Goal: Task Accomplishment & Management: Manage account settings

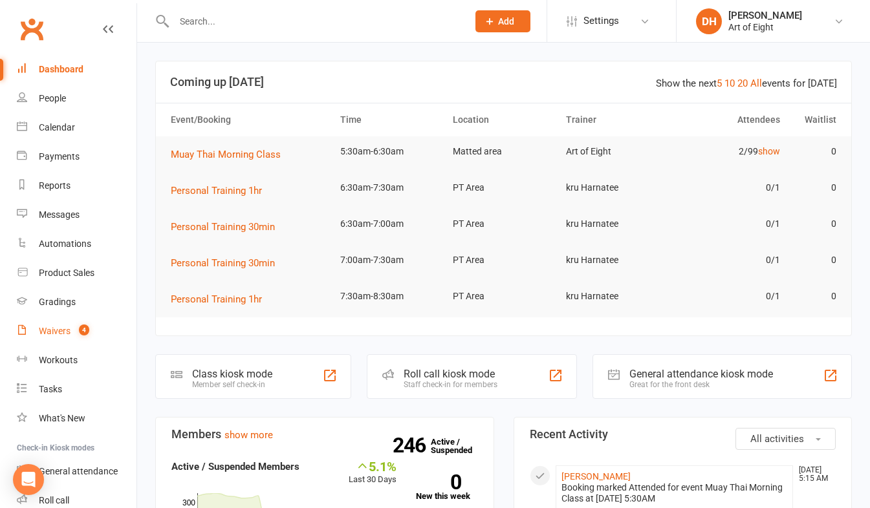
click at [52, 331] on div "Waivers" at bounding box center [55, 331] width 32 height 10
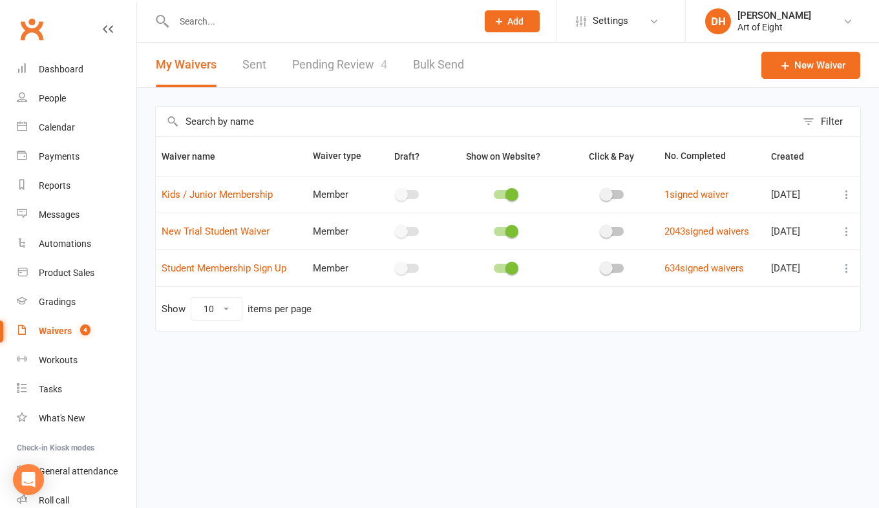
click at [310, 60] on link "Pending Review 4" at bounding box center [339, 65] width 95 height 45
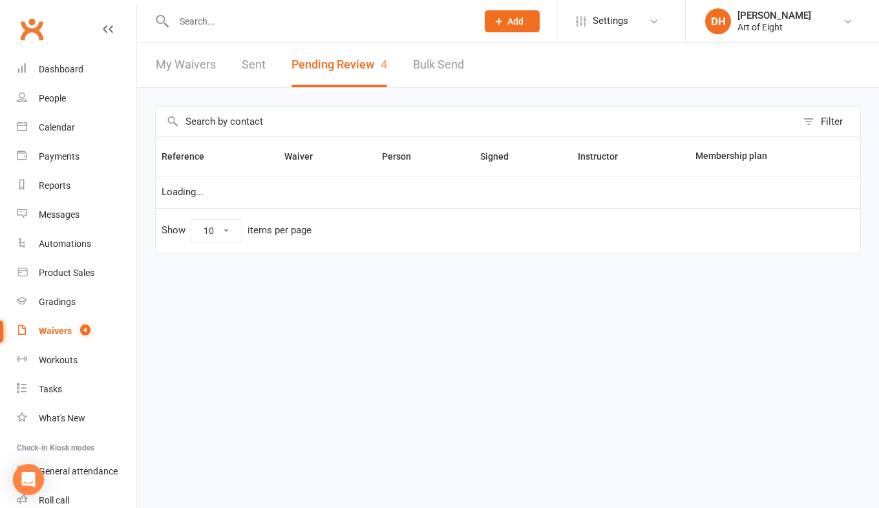
select select "50"
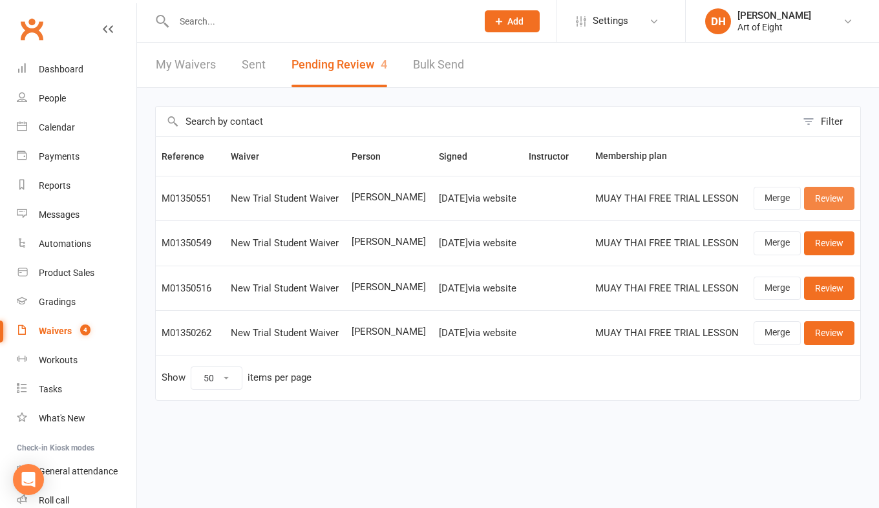
click at [822, 195] on link "Review" at bounding box center [829, 198] width 50 height 23
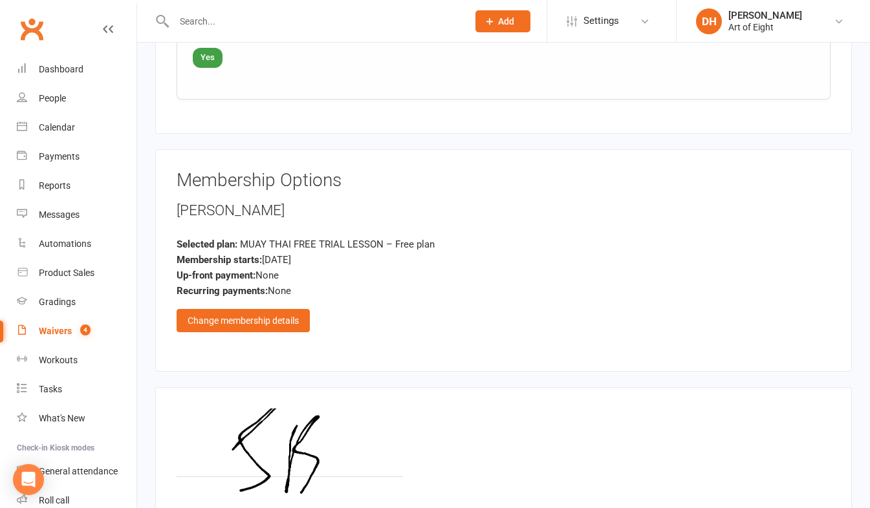
scroll to position [2148, 0]
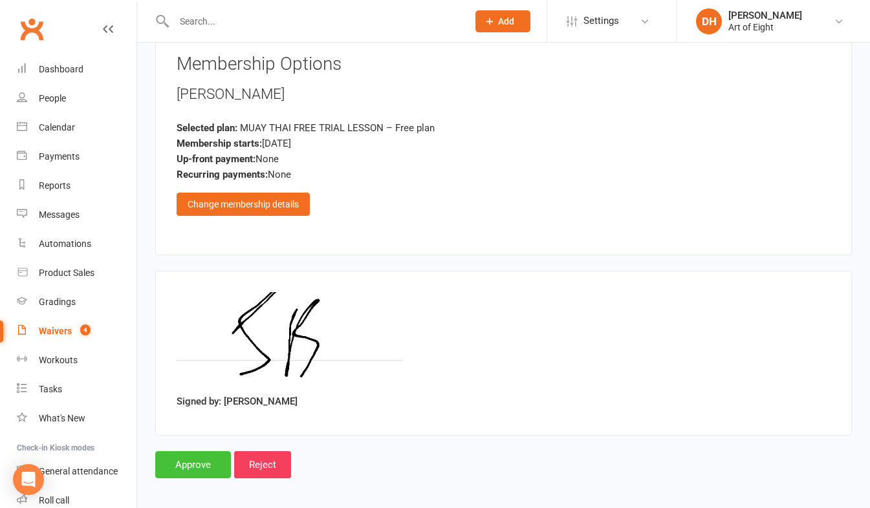
click at [207, 455] on input "Approve" at bounding box center [193, 464] width 76 height 27
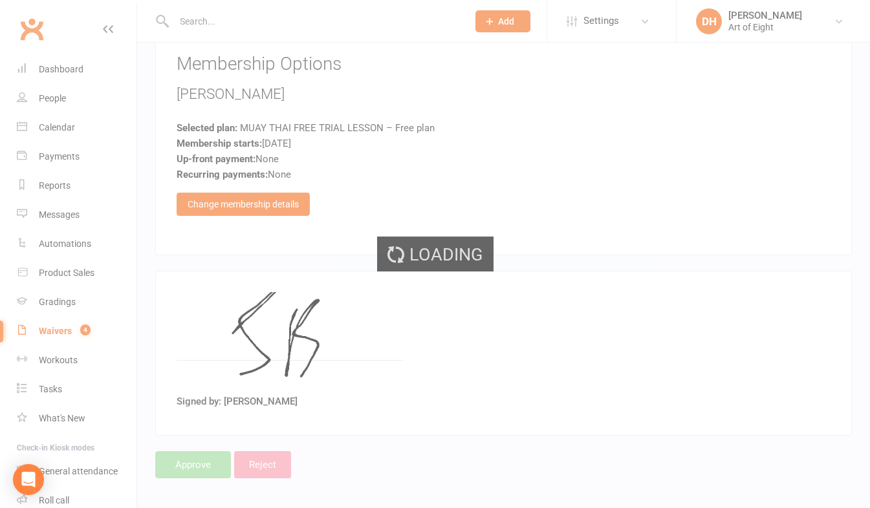
select select "50"
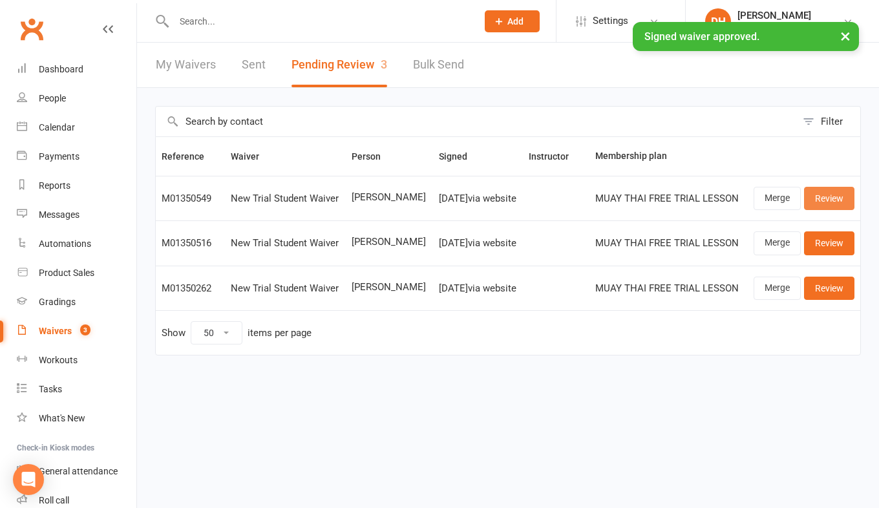
drag, startPoint x: 823, startPoint y: 197, endPoint x: 811, endPoint y: 202, distance: 13.3
click at [823, 197] on link "Review" at bounding box center [829, 198] width 50 height 23
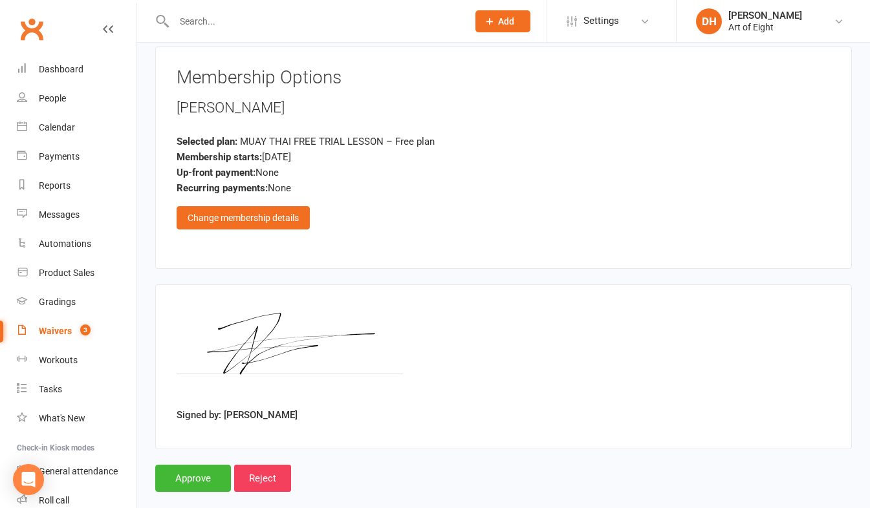
scroll to position [2148, 0]
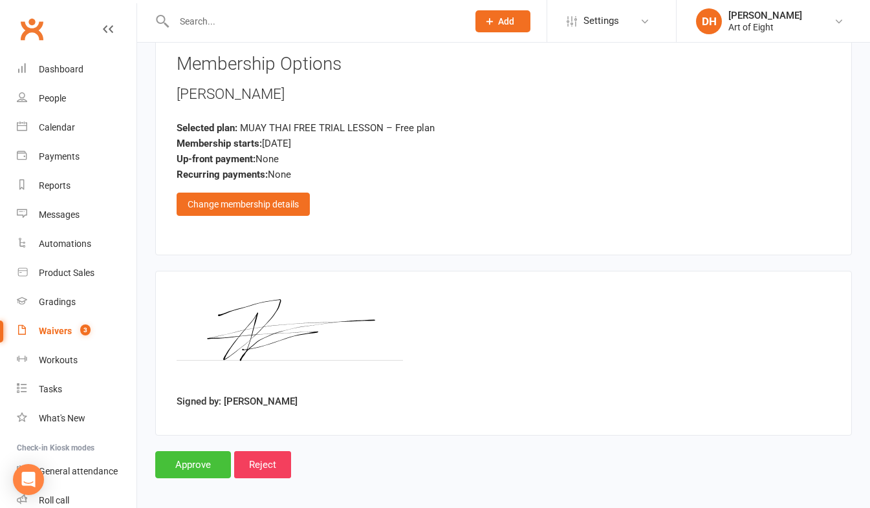
click at [208, 455] on input "Approve" at bounding box center [193, 464] width 76 height 27
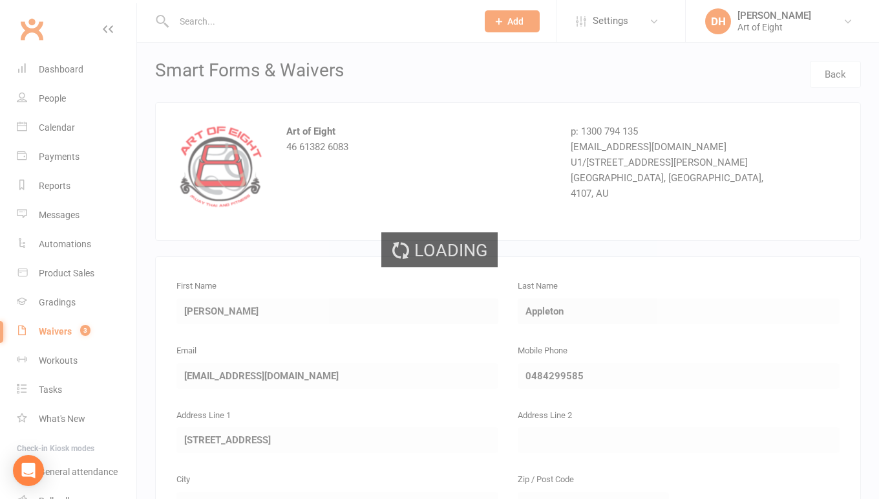
select select "50"
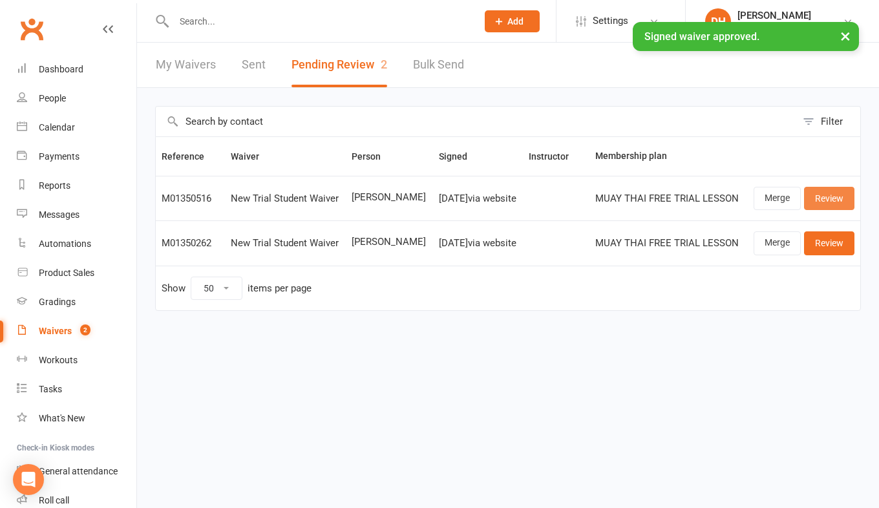
click at [823, 197] on link "Review" at bounding box center [829, 198] width 50 height 23
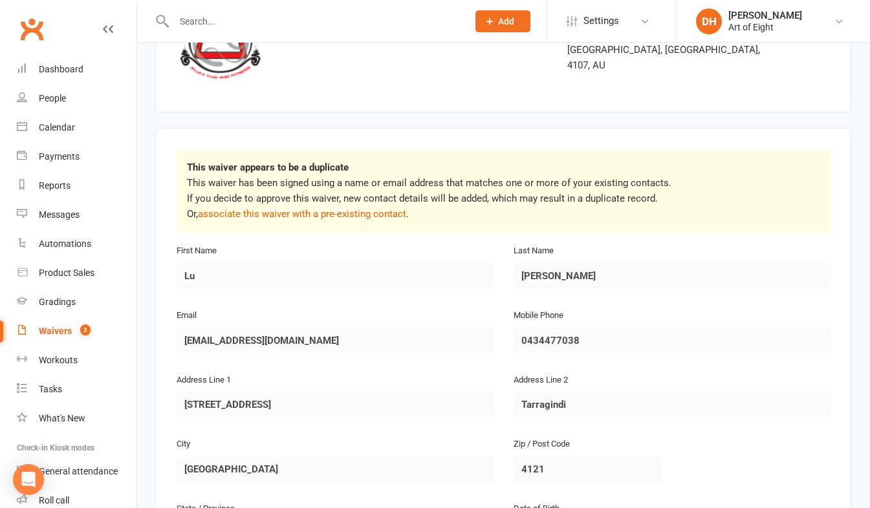
scroll to position [129, 0]
click at [312, 208] on link "associate this waiver with a pre-existing contact" at bounding box center [302, 213] width 208 height 12
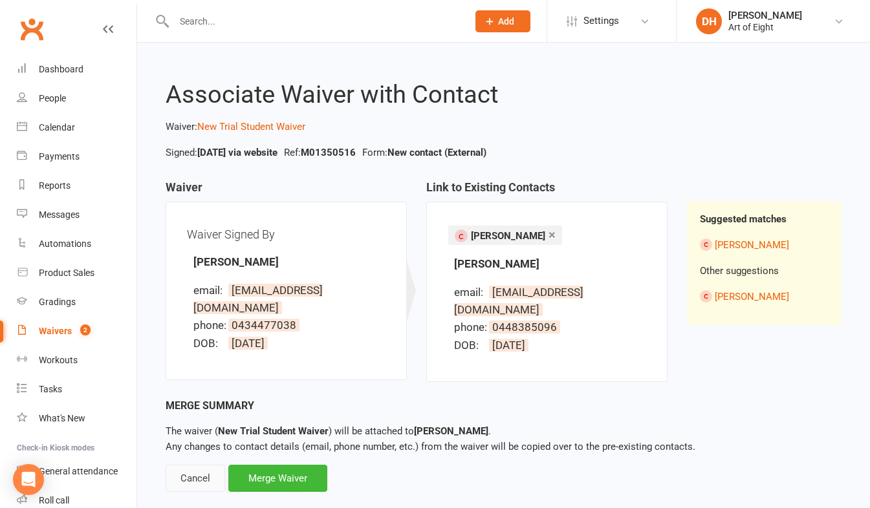
click at [183, 465] on div "Cancel" at bounding box center [195, 478] width 59 height 27
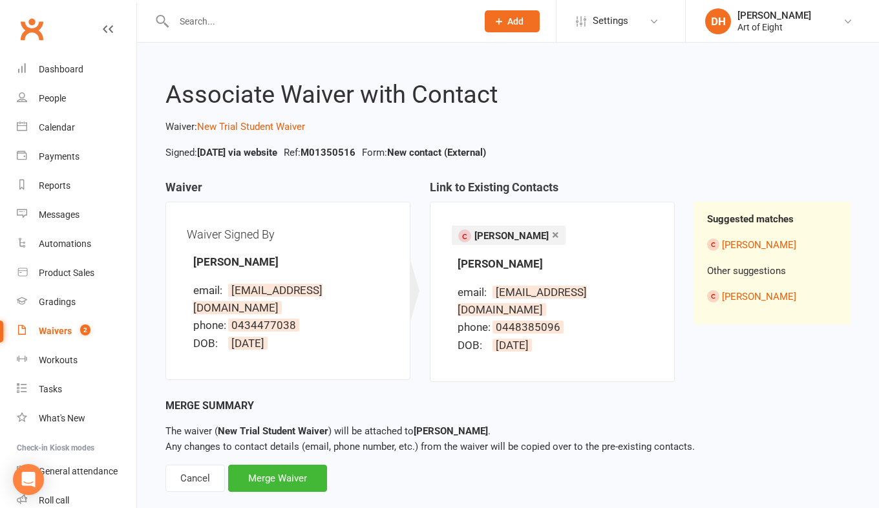
select select "50"
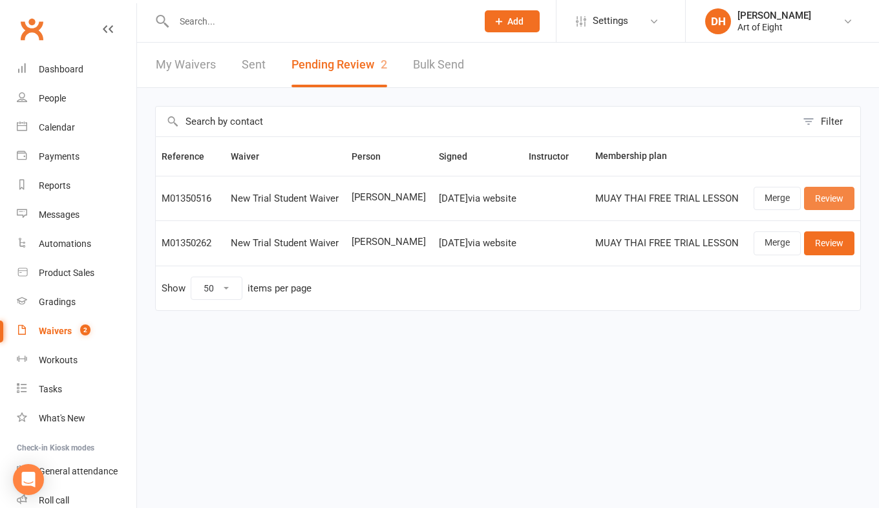
click at [818, 199] on link "Review" at bounding box center [829, 198] width 50 height 23
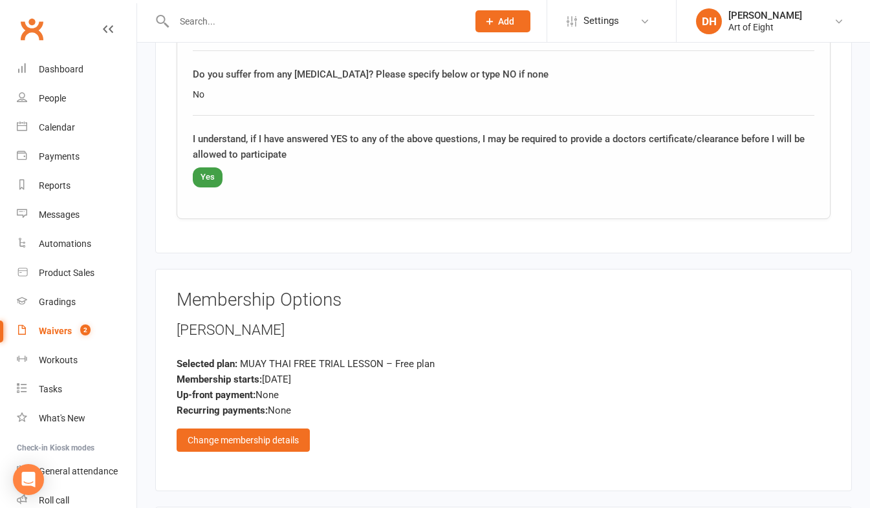
scroll to position [2241, 0]
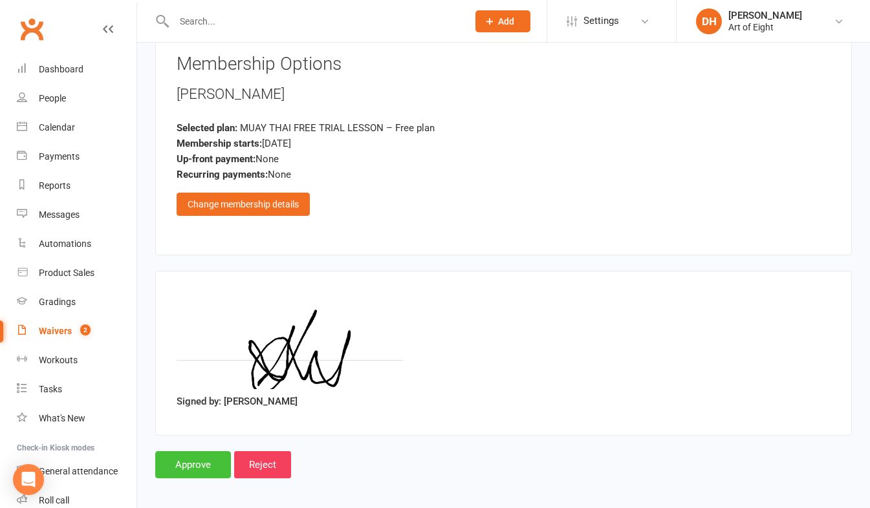
click at [206, 452] on input "Approve" at bounding box center [193, 464] width 76 height 27
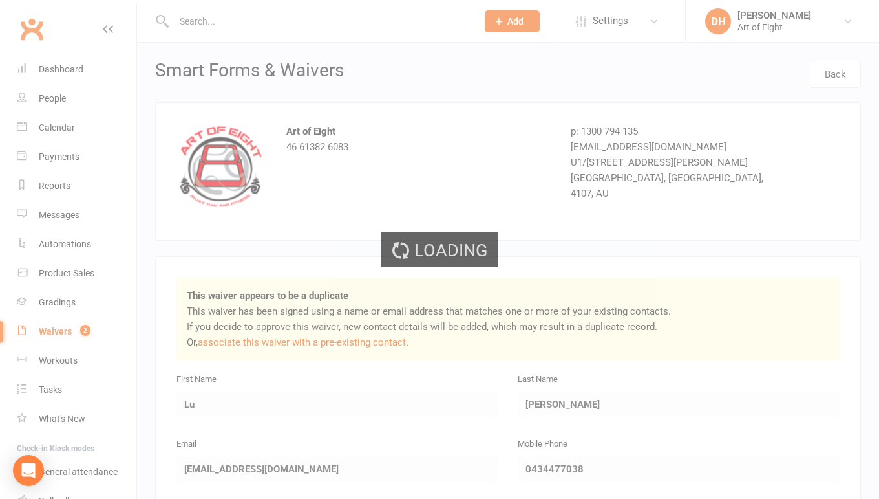
select select "50"
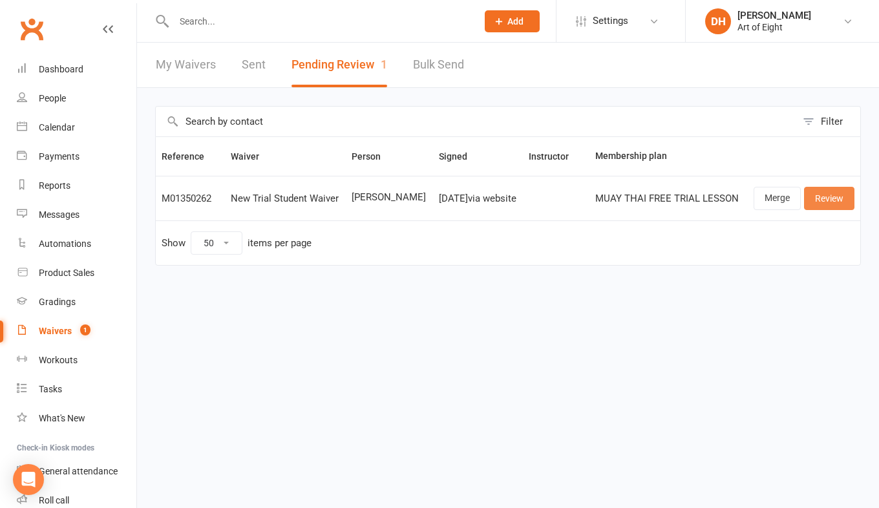
click at [838, 200] on link "Review" at bounding box center [829, 198] width 50 height 23
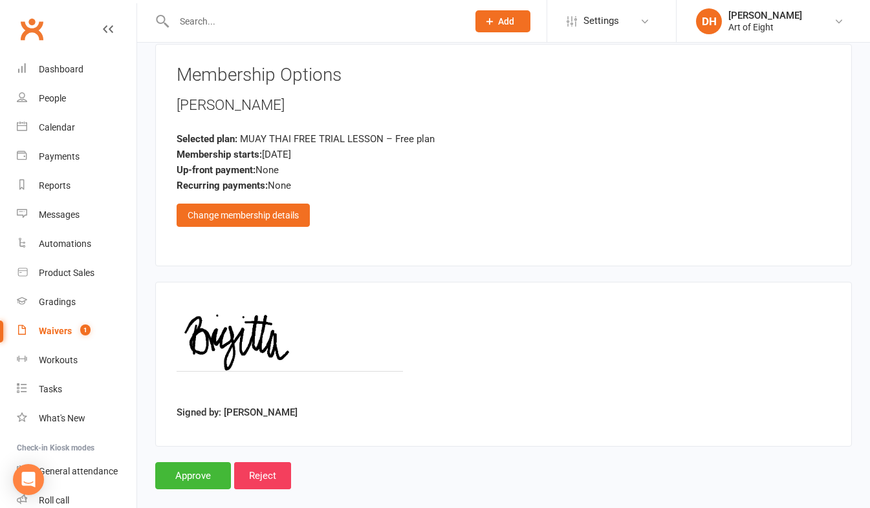
scroll to position [2148, 0]
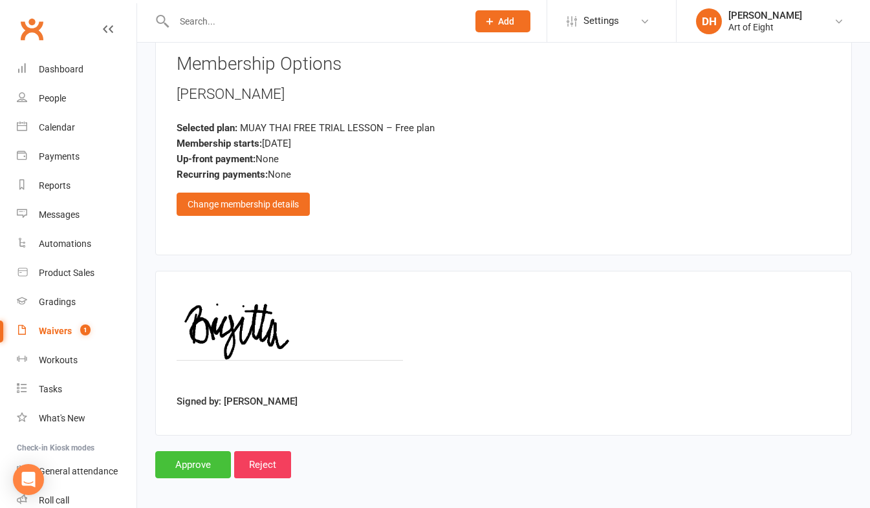
click at [191, 457] on input "Approve" at bounding box center [193, 464] width 76 height 27
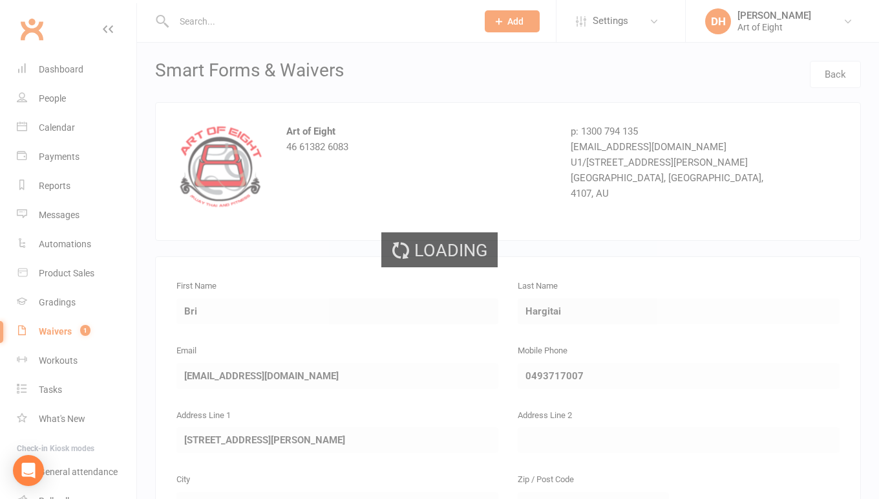
select select "50"
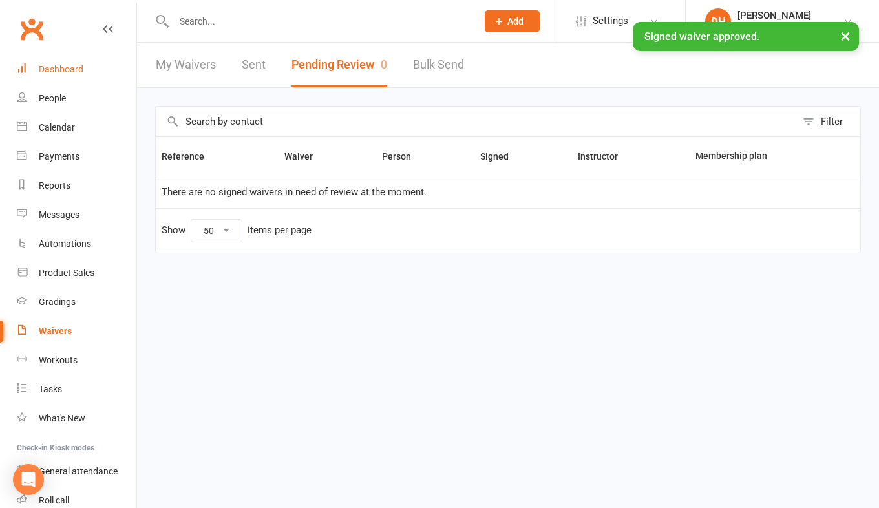
drag, startPoint x: 53, startPoint y: 72, endPoint x: 64, endPoint y: 83, distance: 15.5
click at [53, 72] on div "Dashboard" at bounding box center [61, 69] width 45 height 10
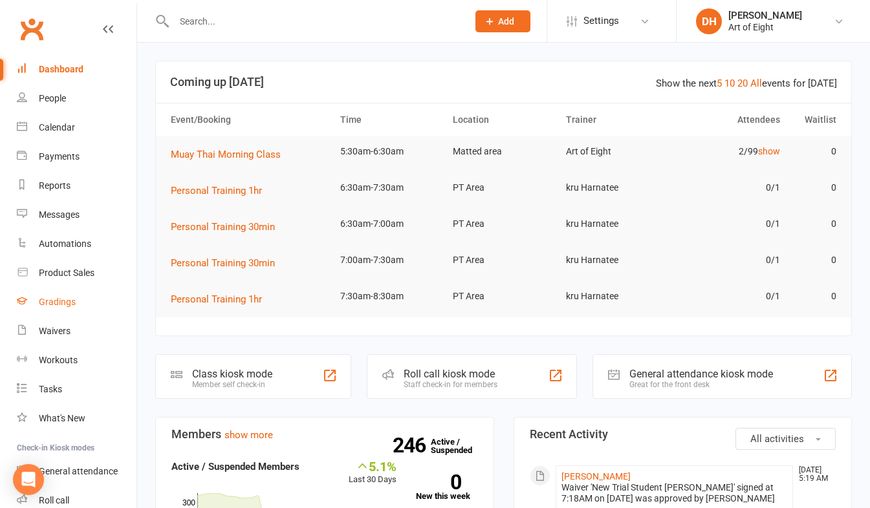
click at [48, 300] on div "Gradings" at bounding box center [57, 302] width 37 height 10
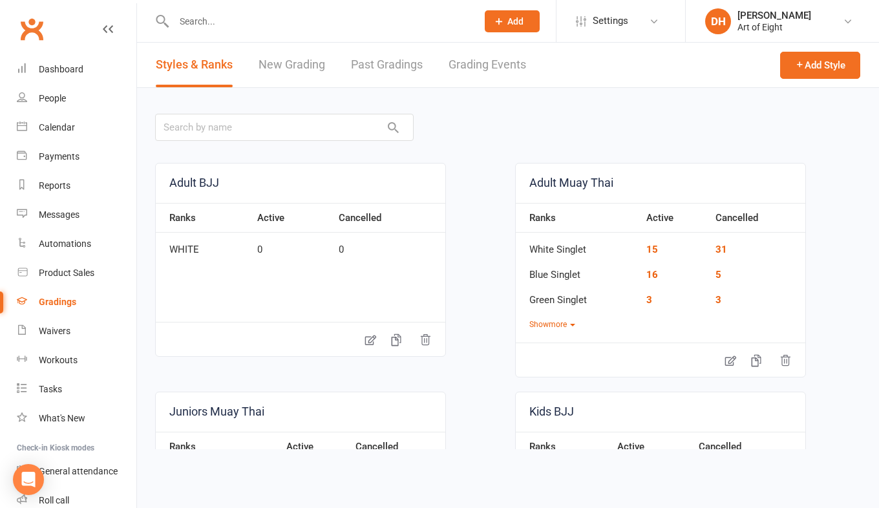
click at [373, 63] on link "Past Gradings" at bounding box center [387, 65] width 72 height 45
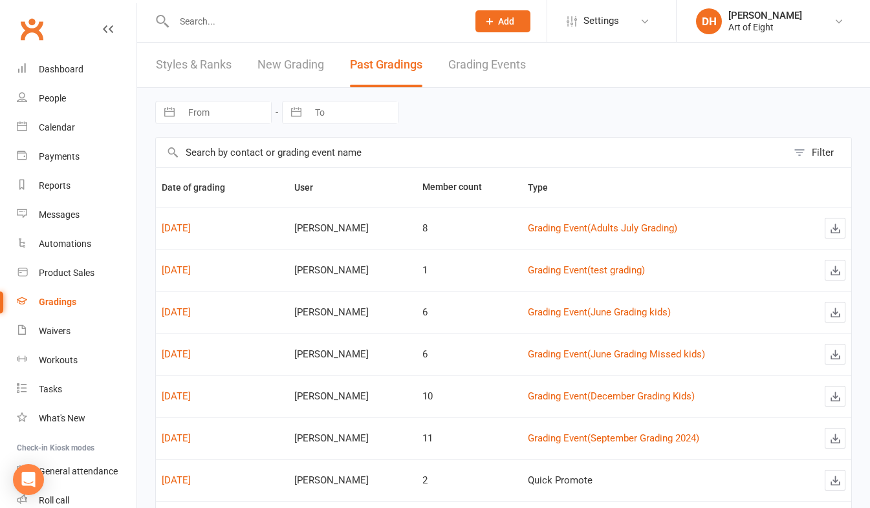
click at [463, 65] on link "Grading Events" at bounding box center [487, 65] width 78 height 45
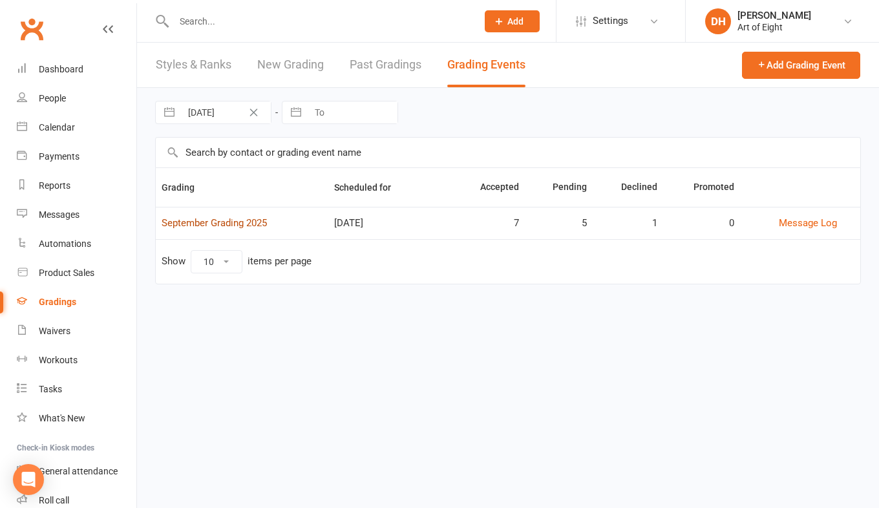
click at [184, 223] on link "September Grading 2025" at bounding box center [214, 223] width 105 height 12
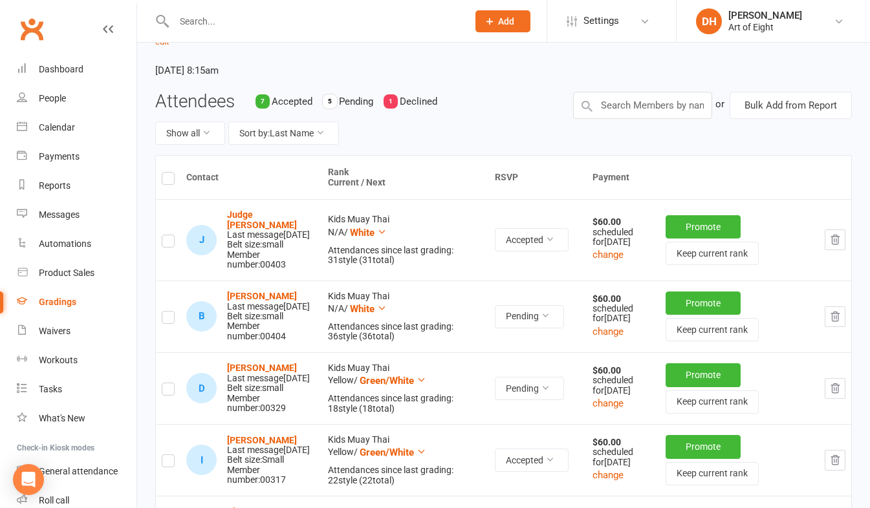
scroll to position [194, 0]
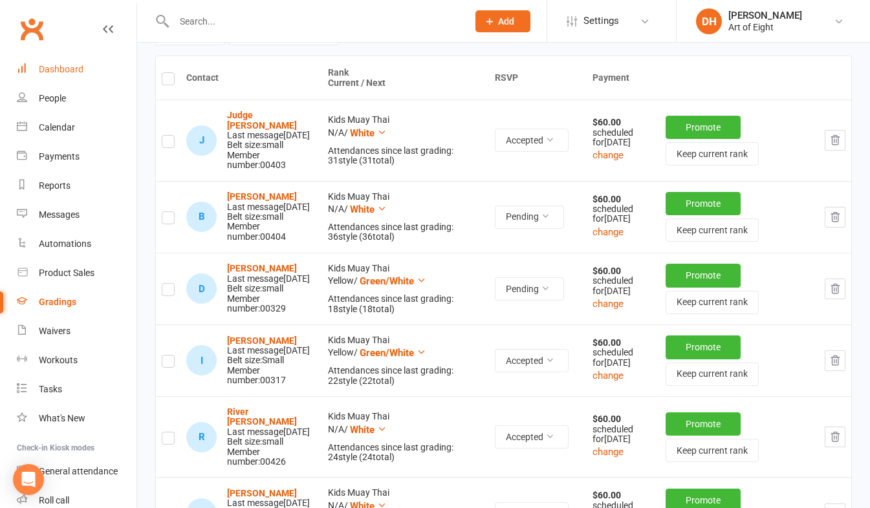
click at [72, 74] on div "Dashboard" at bounding box center [61, 69] width 45 height 10
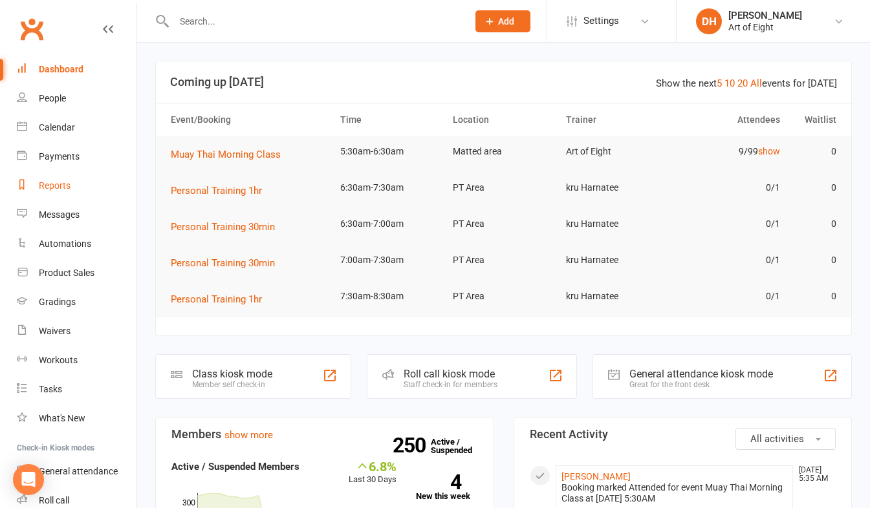
click at [63, 187] on div "Reports" at bounding box center [55, 185] width 32 height 10
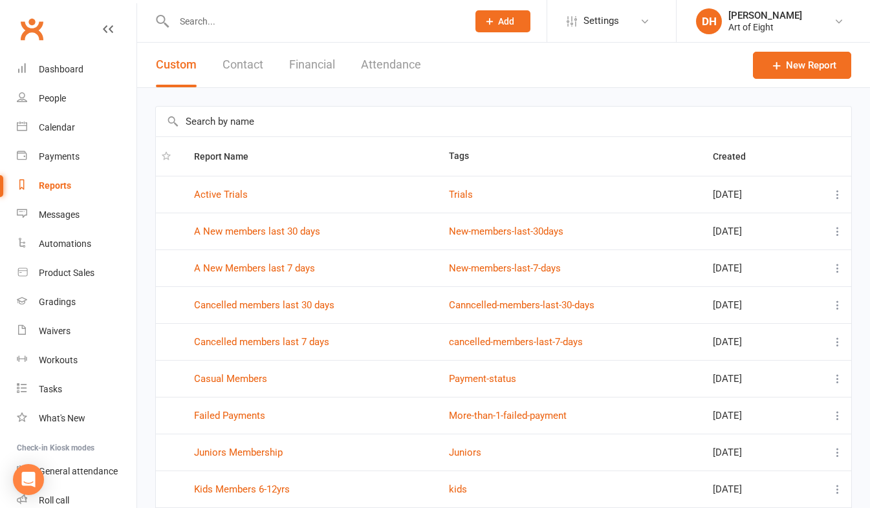
click at [315, 63] on button "Financial" at bounding box center [312, 65] width 46 height 45
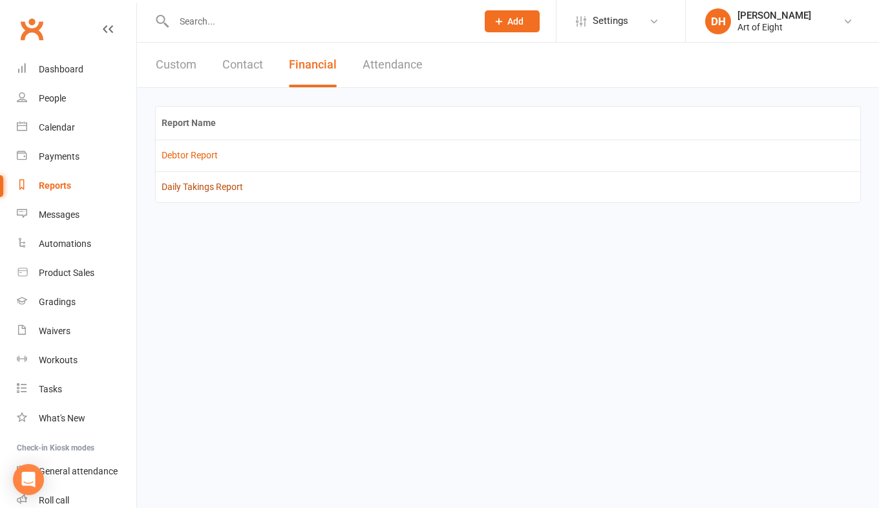
click at [230, 187] on link "Daily Takings Report" at bounding box center [202, 187] width 81 height 10
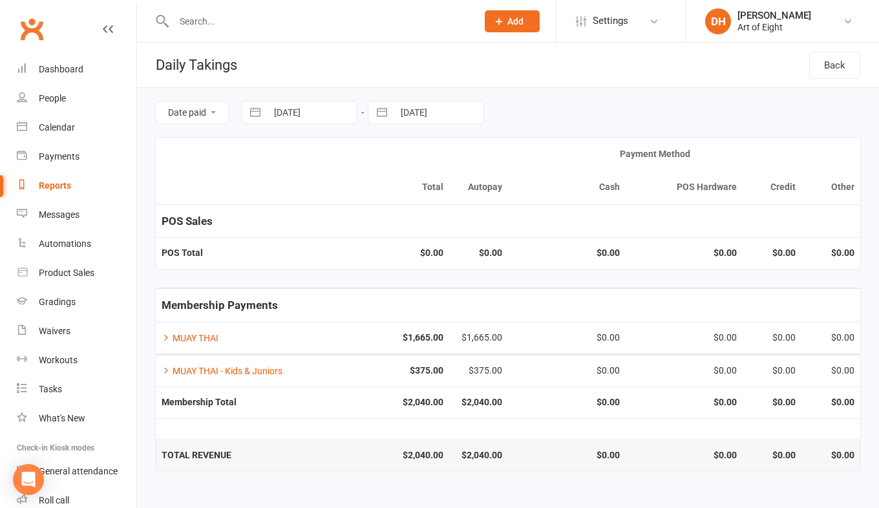
click at [251, 110] on button "button" at bounding box center [255, 113] width 23 height 22
select select "7"
select select "2025"
select select "8"
select select "2025"
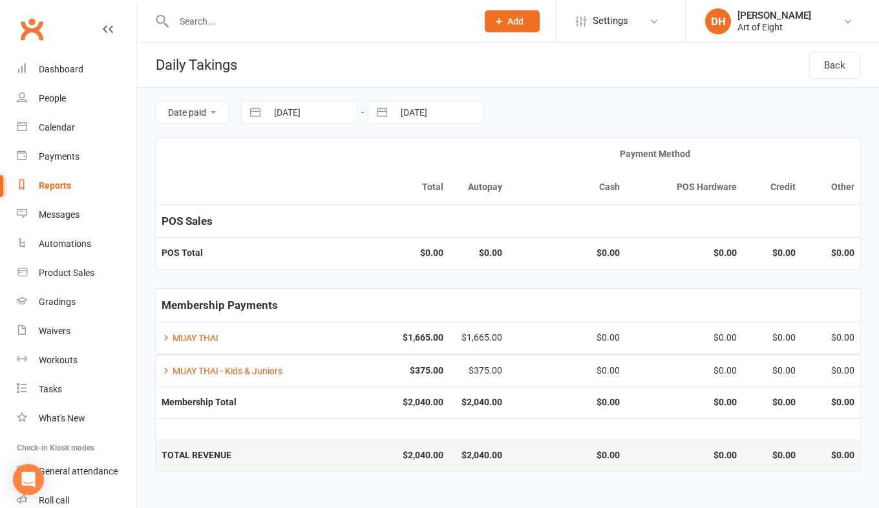
select select "9"
select select "2025"
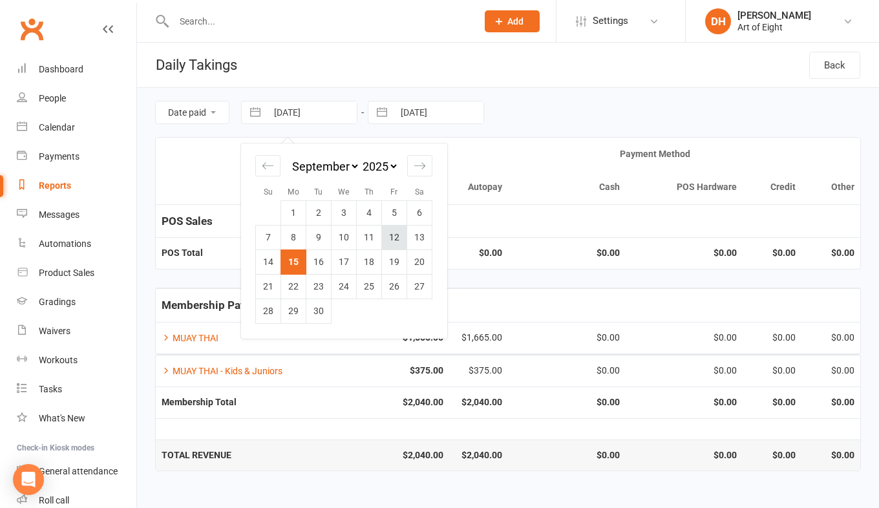
click at [391, 237] on td "12" at bounding box center [394, 237] width 25 height 25
type input "[DATE]"
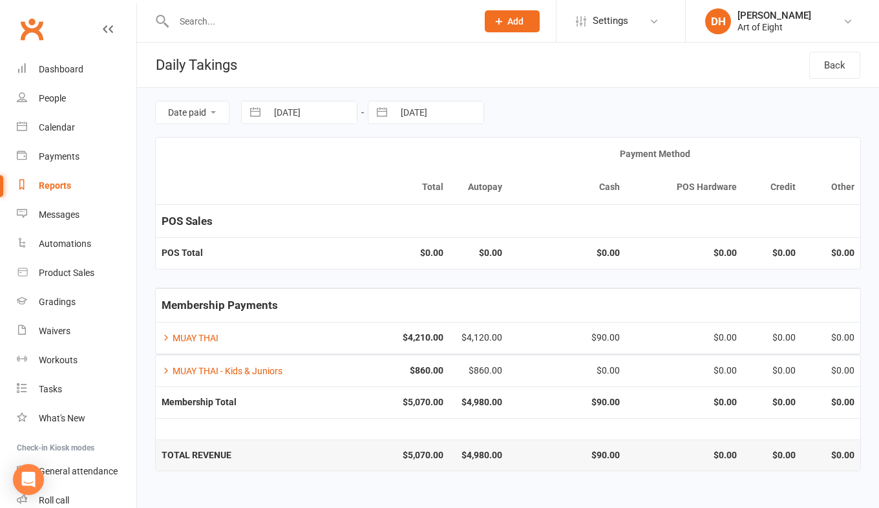
click at [376, 107] on button "button" at bounding box center [382, 113] width 23 height 22
select select "7"
select select "2025"
select select "8"
select select "2025"
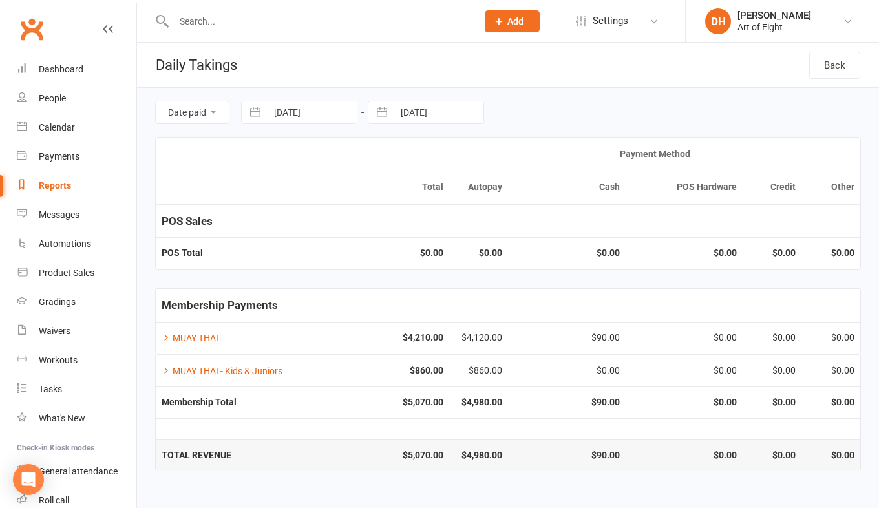
select select "9"
select select "2025"
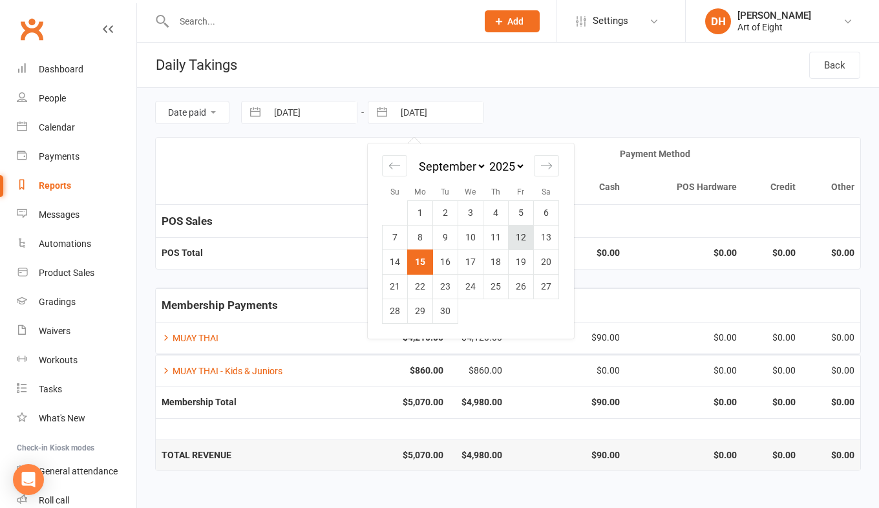
click at [526, 240] on td "12" at bounding box center [521, 237] width 25 height 25
type input "[DATE]"
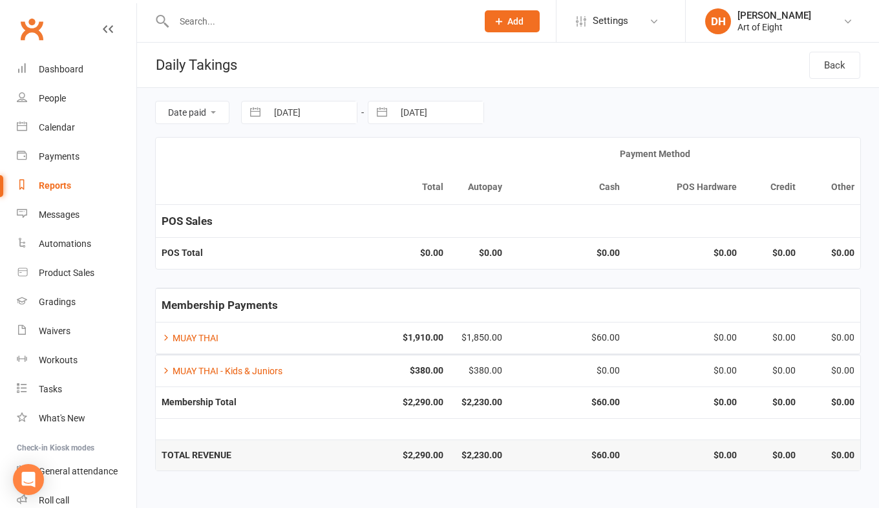
click at [255, 109] on button "button" at bounding box center [255, 113] width 23 height 22
select select "7"
select select "2025"
select select "8"
select select "2025"
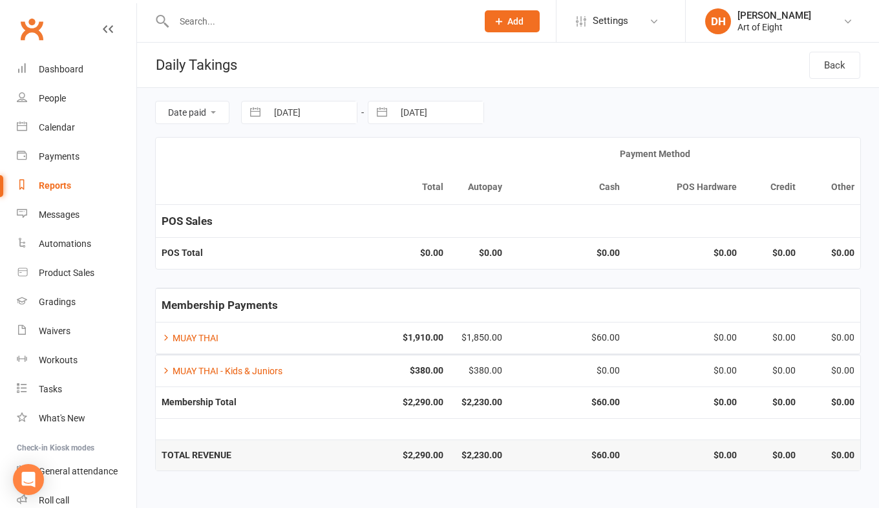
select select "9"
select select "2025"
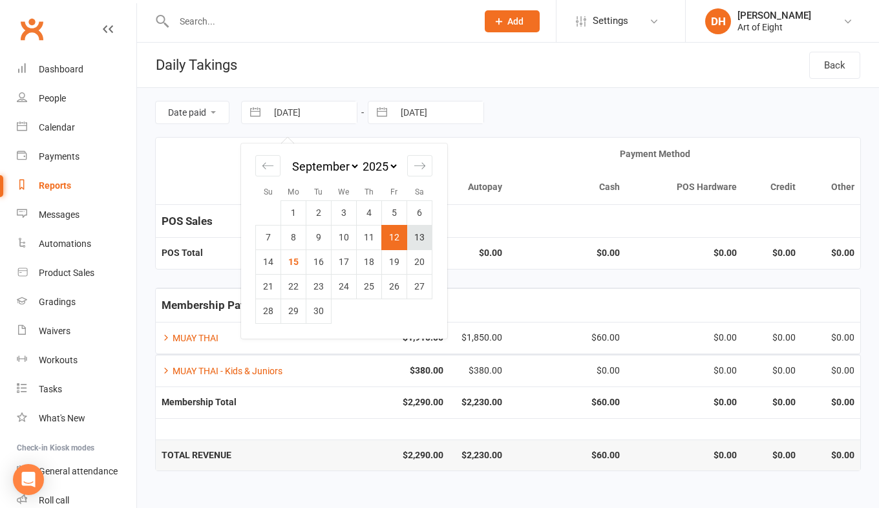
click at [420, 238] on td "13" at bounding box center [419, 237] width 25 height 25
type input "[DATE]"
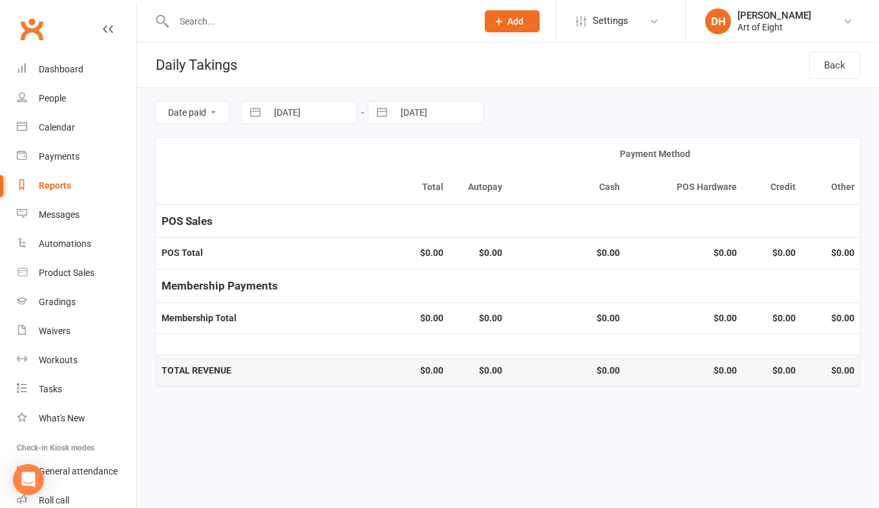
click at [376, 109] on button "button" at bounding box center [382, 113] width 23 height 22
select select "7"
select select "2025"
select select "8"
select select "2025"
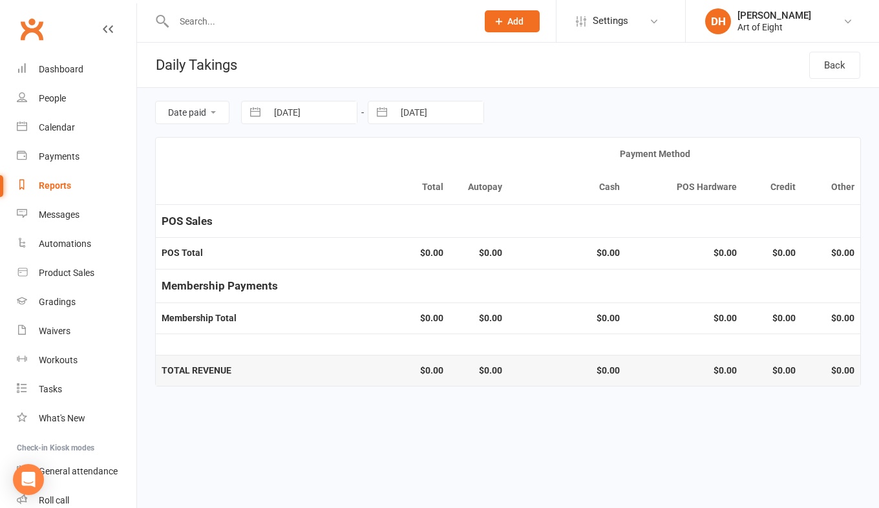
select select "9"
select select "2025"
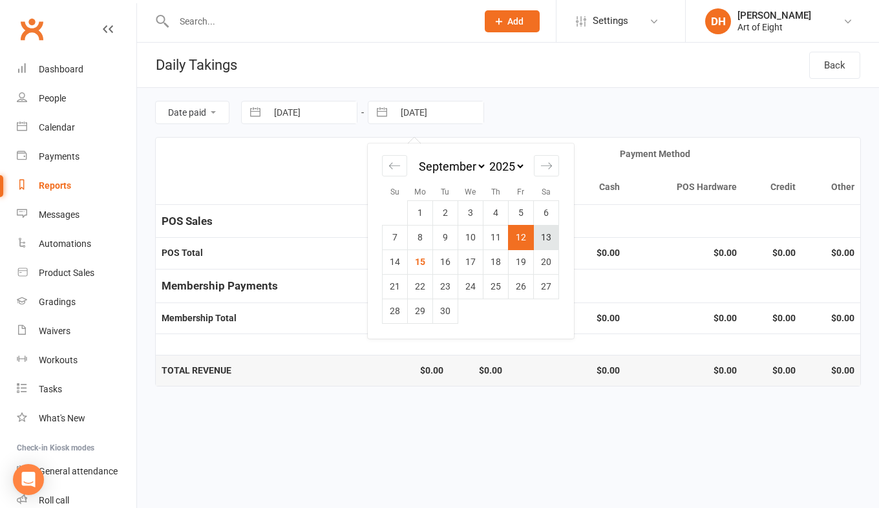
click at [554, 237] on td "13" at bounding box center [546, 237] width 25 height 25
type input "[DATE]"
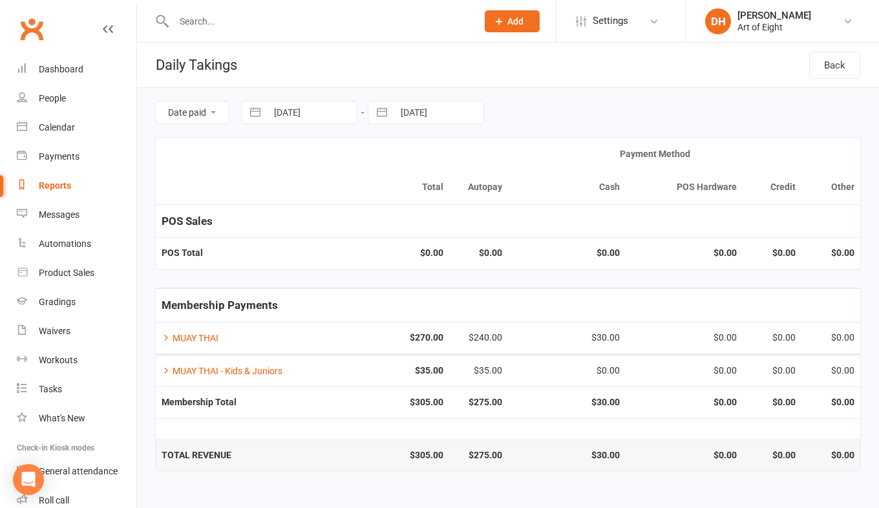
click at [257, 113] on button "button" at bounding box center [255, 113] width 23 height 22
select select "7"
select select "2025"
select select "8"
select select "2025"
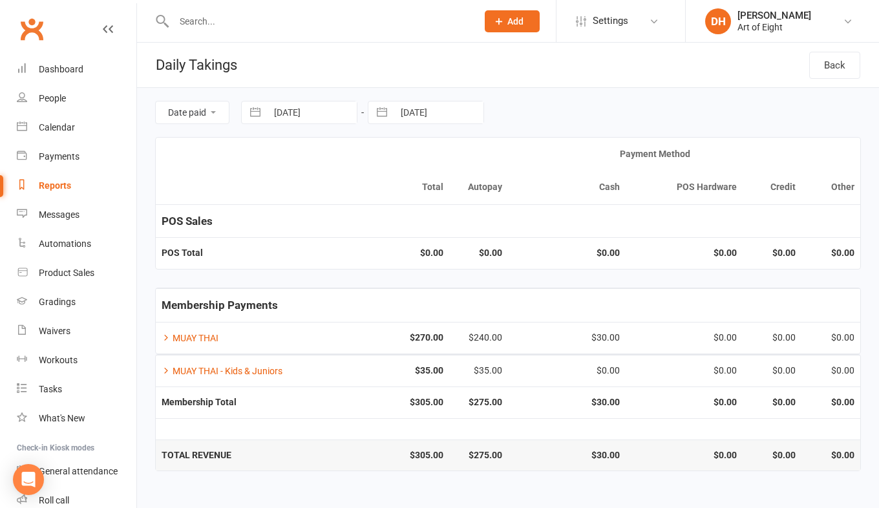
select select "9"
select select "2025"
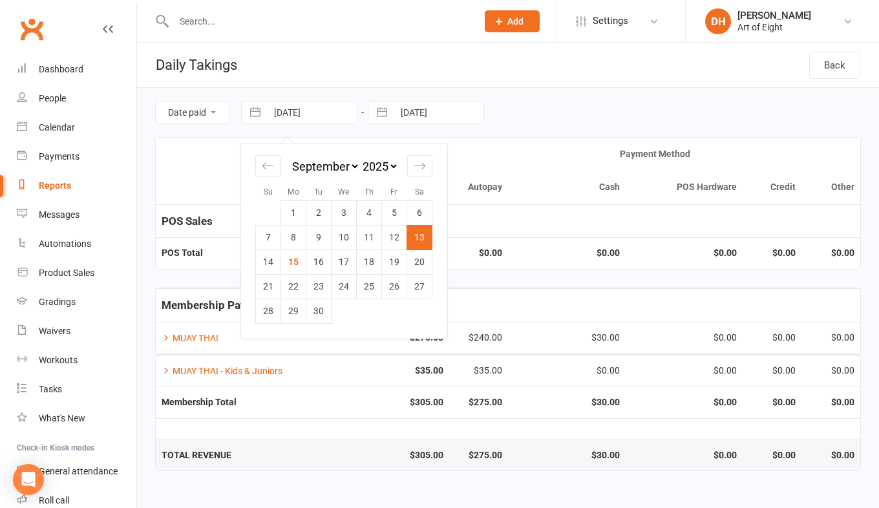
click at [211, 152] on th at bounding box center [244, 171] width 177 height 67
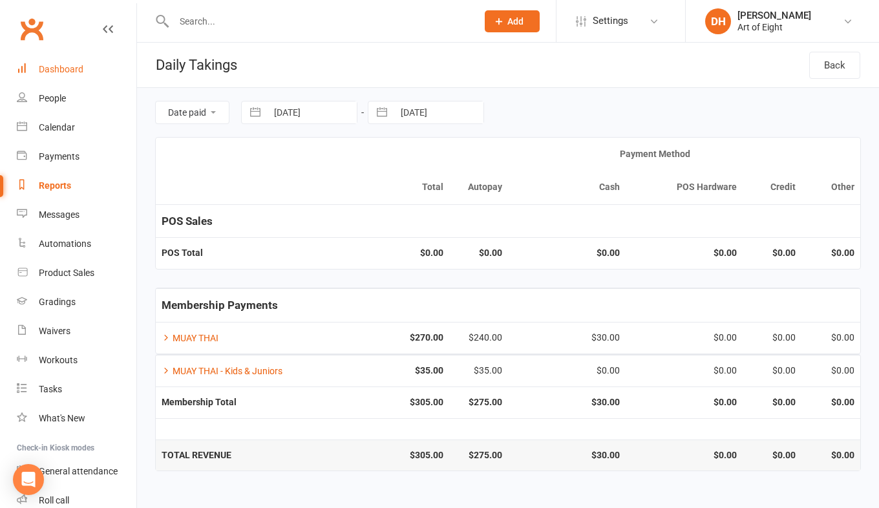
click at [70, 69] on div "Dashboard" at bounding box center [61, 69] width 45 height 10
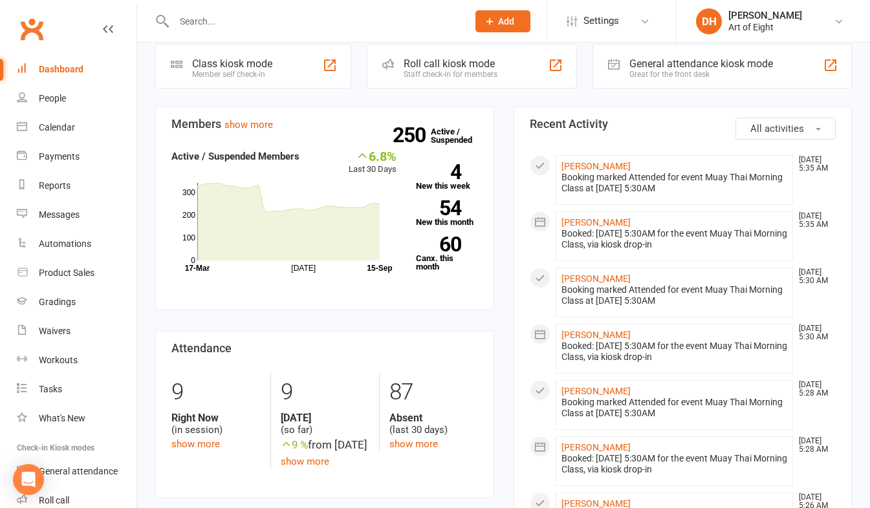
scroll to position [323, 0]
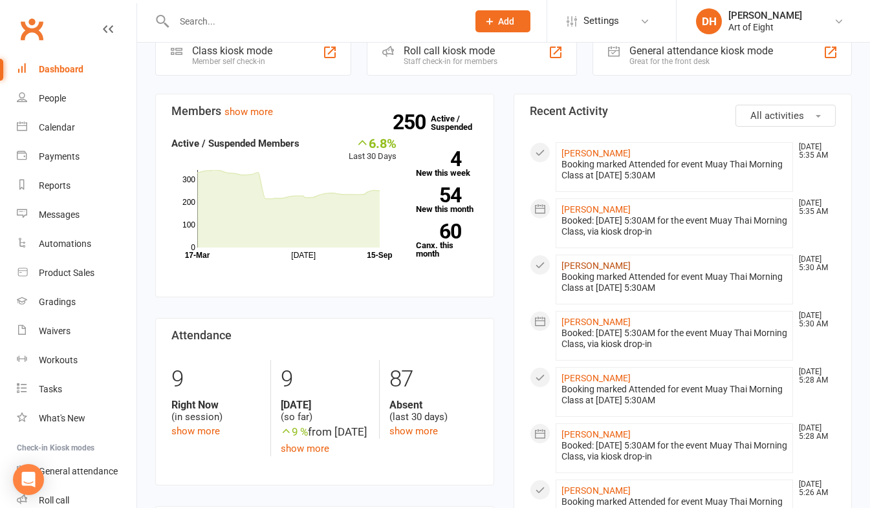
click at [566, 264] on link "[PERSON_NAME]" at bounding box center [595, 266] width 69 height 10
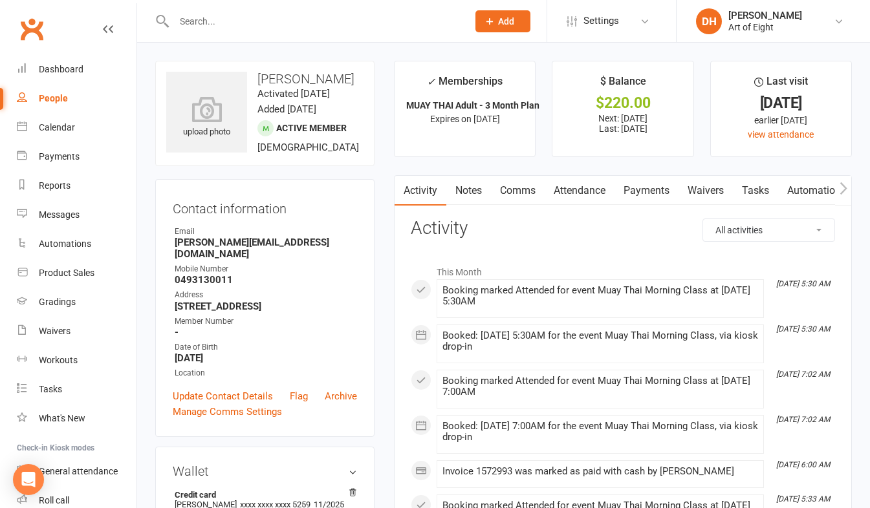
click at [649, 190] on link "Payments" at bounding box center [646, 191] width 64 height 30
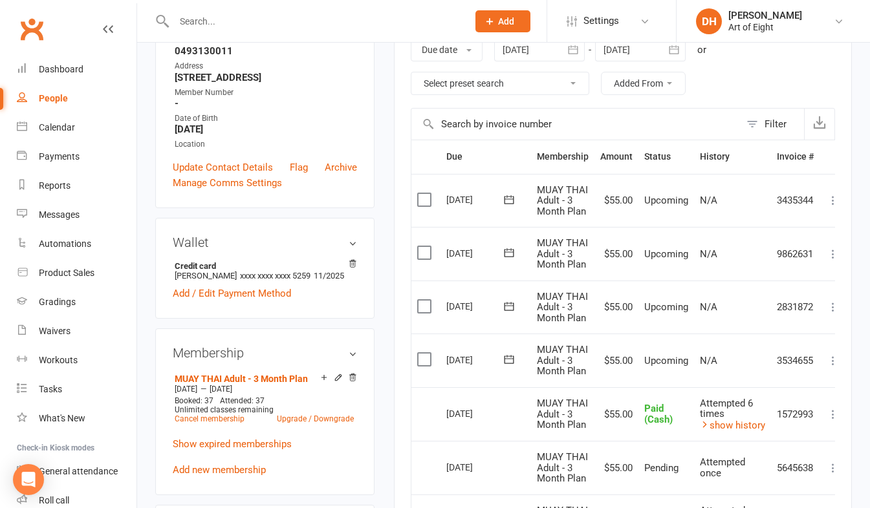
scroll to position [129, 0]
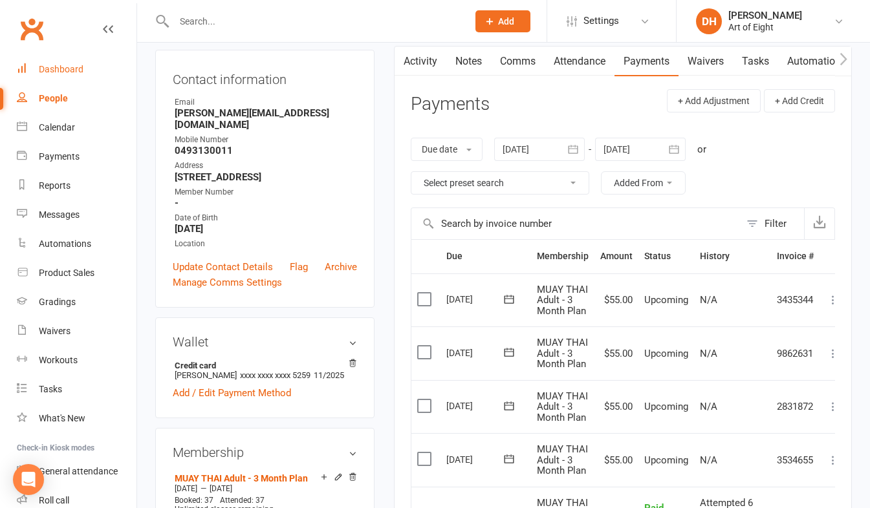
click at [60, 70] on div "Dashboard" at bounding box center [61, 69] width 45 height 10
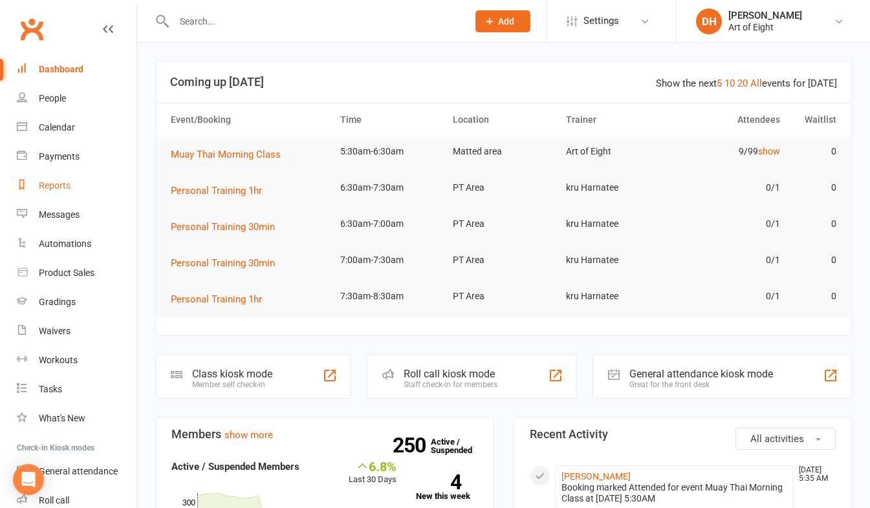
click at [44, 182] on div "Reports" at bounding box center [55, 185] width 32 height 10
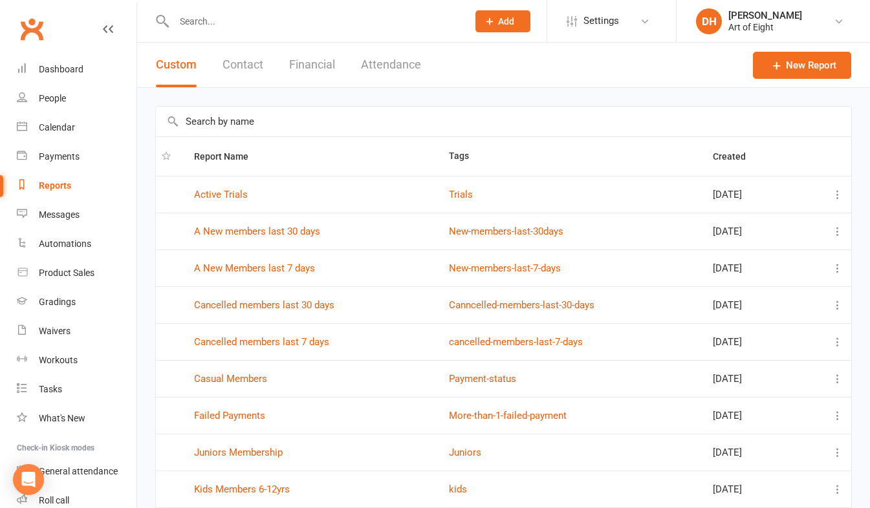
click at [308, 64] on button "Financial" at bounding box center [312, 65] width 46 height 45
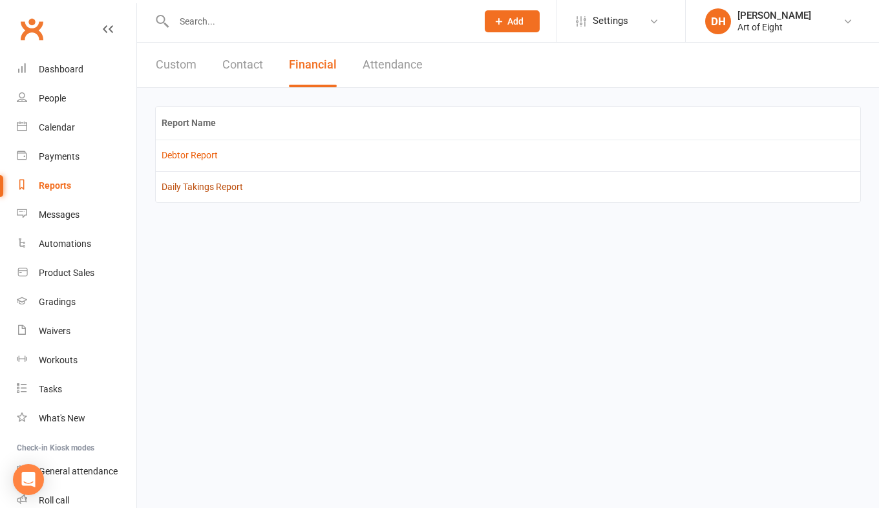
click at [209, 186] on link "Daily Takings Report" at bounding box center [202, 187] width 81 height 10
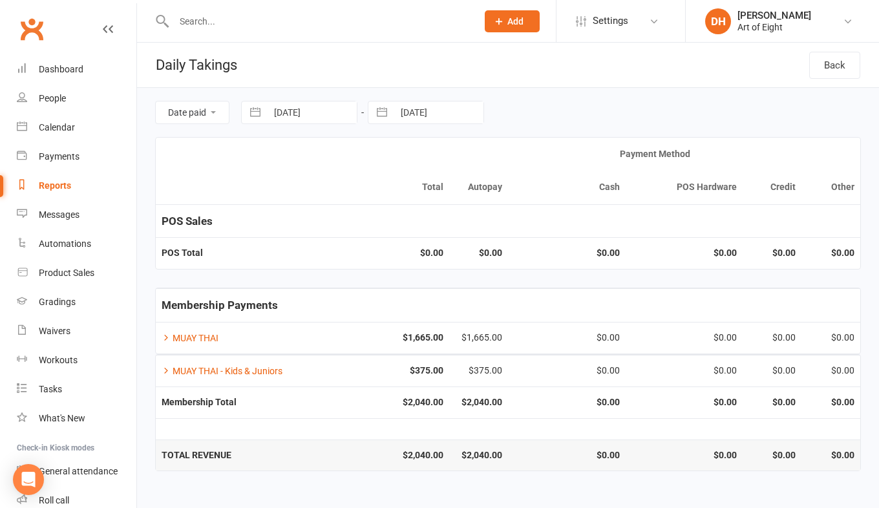
click at [265, 113] on button "button" at bounding box center [255, 113] width 23 height 22
select select "7"
select select "2025"
select select "8"
select select "2025"
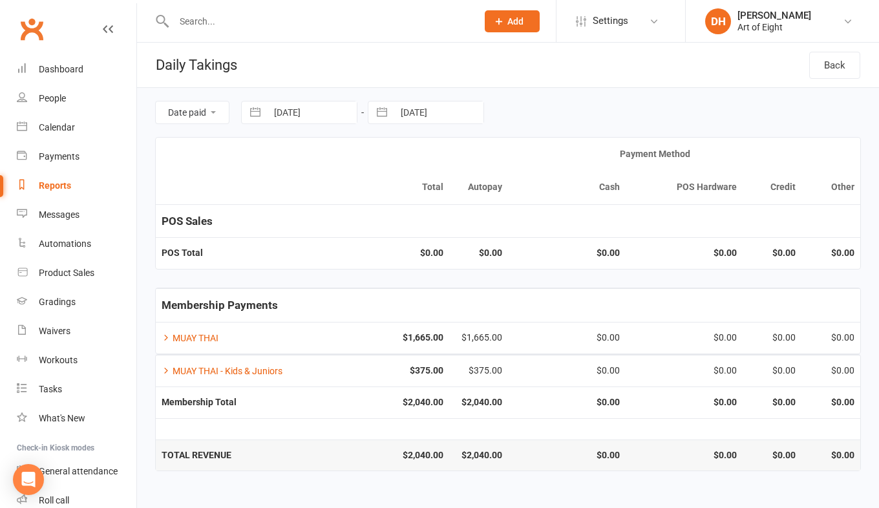
select select "9"
select select "2025"
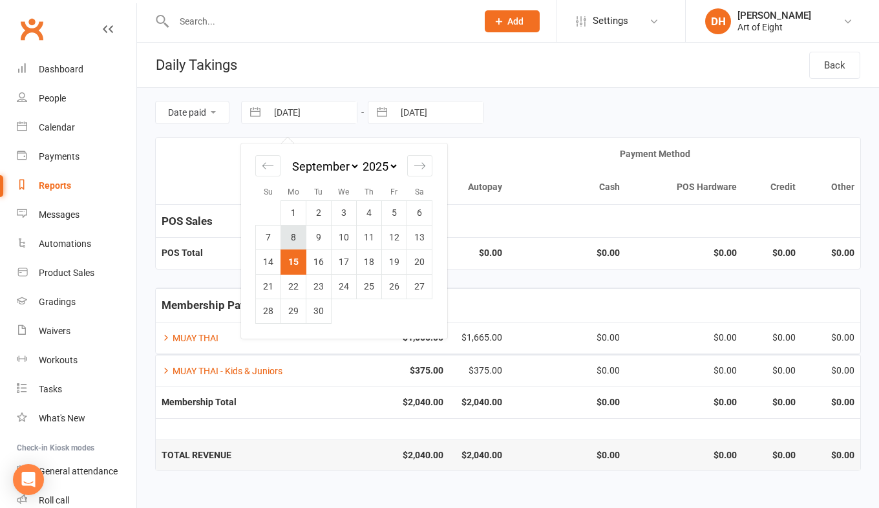
click at [292, 239] on td "8" at bounding box center [293, 237] width 25 height 25
type input "[DATE]"
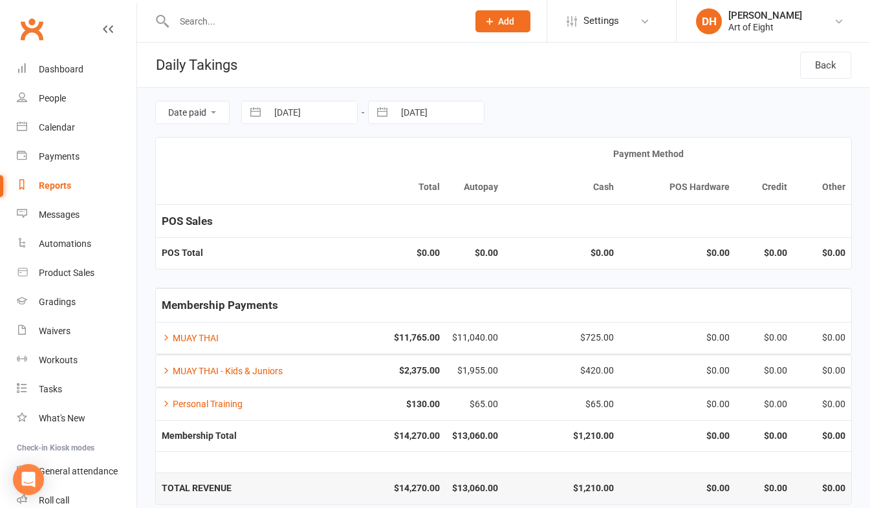
click at [374, 107] on button "button" at bounding box center [382, 113] width 23 height 22
select select "7"
select select "2025"
select select "8"
select select "2025"
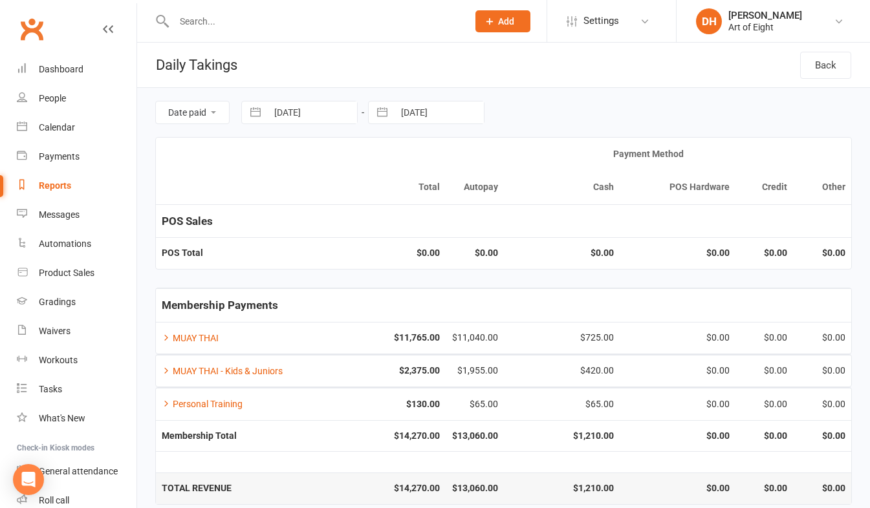
select select "9"
select select "2025"
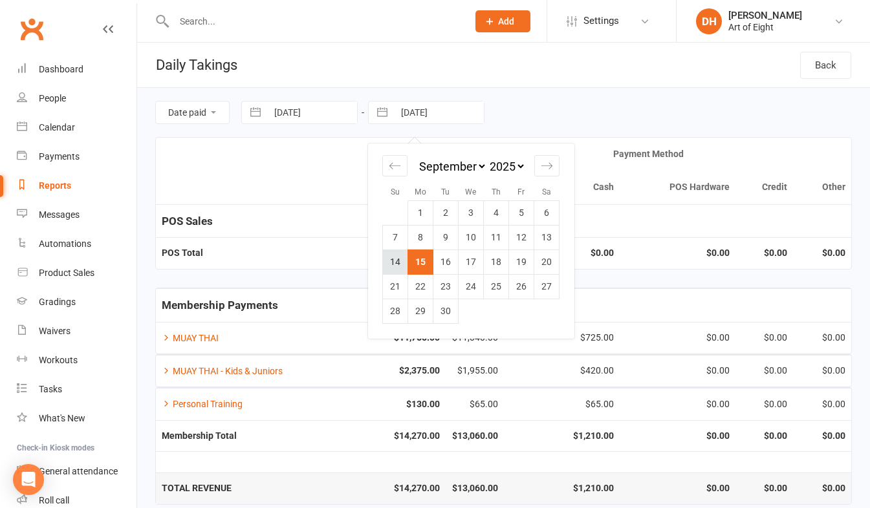
click at [390, 259] on td "14" at bounding box center [395, 262] width 25 height 25
type input "[DATE]"
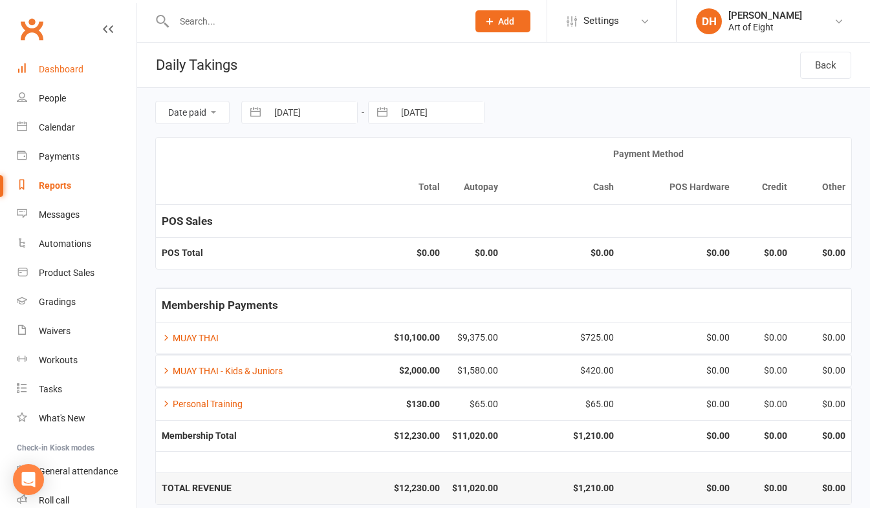
click at [61, 67] on div "Dashboard" at bounding box center [61, 69] width 45 height 10
